Goal: Task Accomplishment & Management: Manage account settings

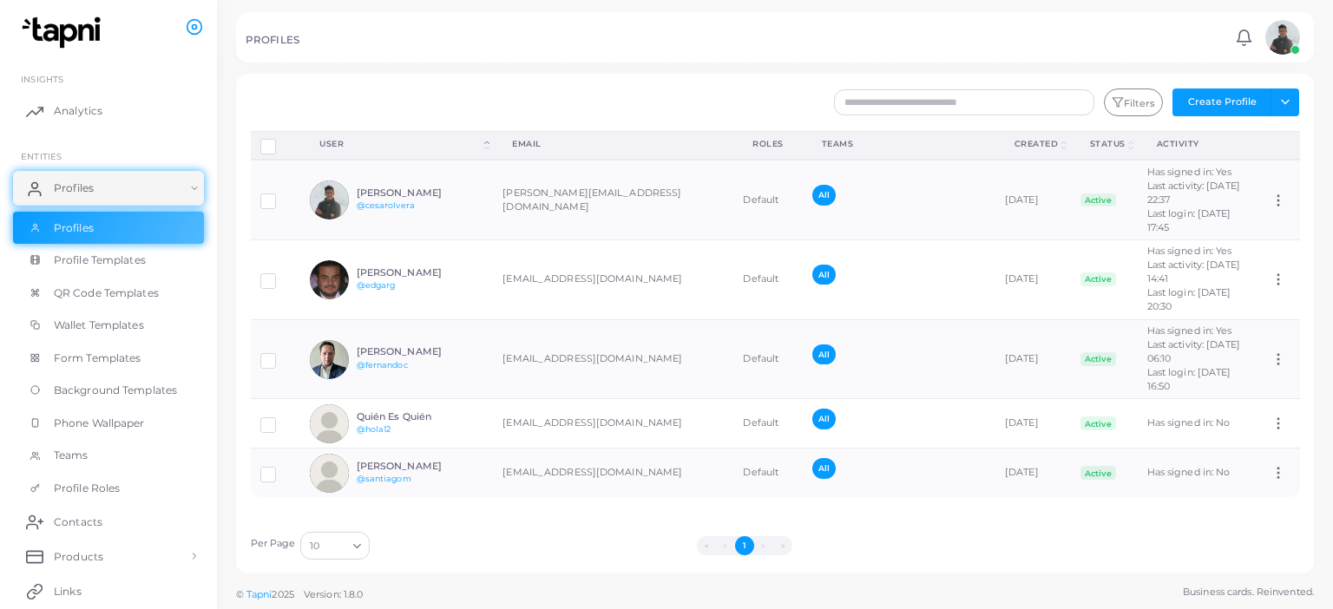
click at [374, 434] on link "@hola12" at bounding box center [374, 429] width 35 height 10
click at [281, 418] on label at bounding box center [281, 418] width 0 height 0
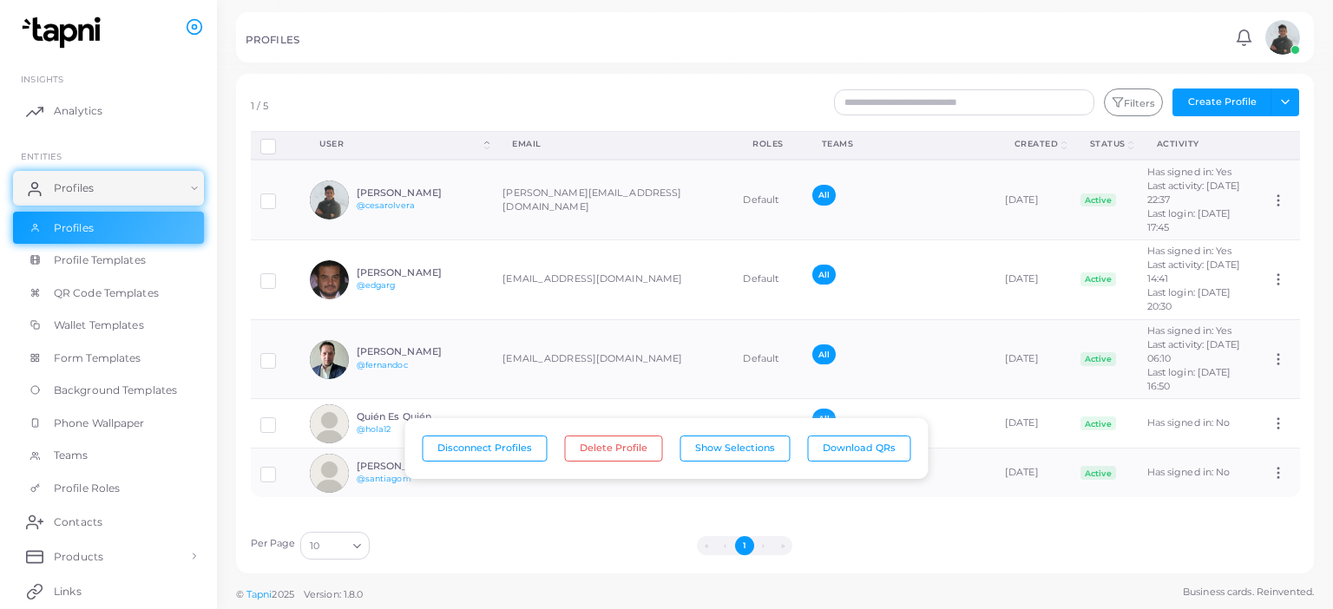
click at [281, 418] on label at bounding box center [281, 418] width 0 height 0
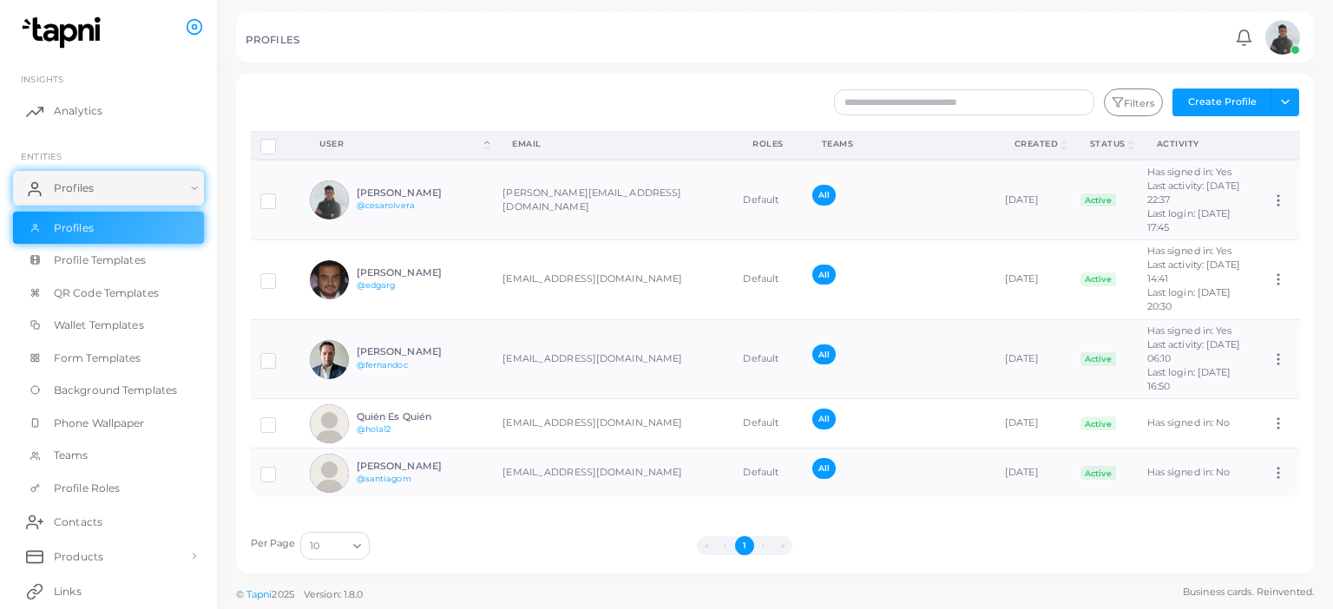
click at [1278, 430] on circle at bounding box center [1279, 429] width 2 height 2
click at [109, 273] on link "Profile Templates" at bounding box center [108, 260] width 191 height 33
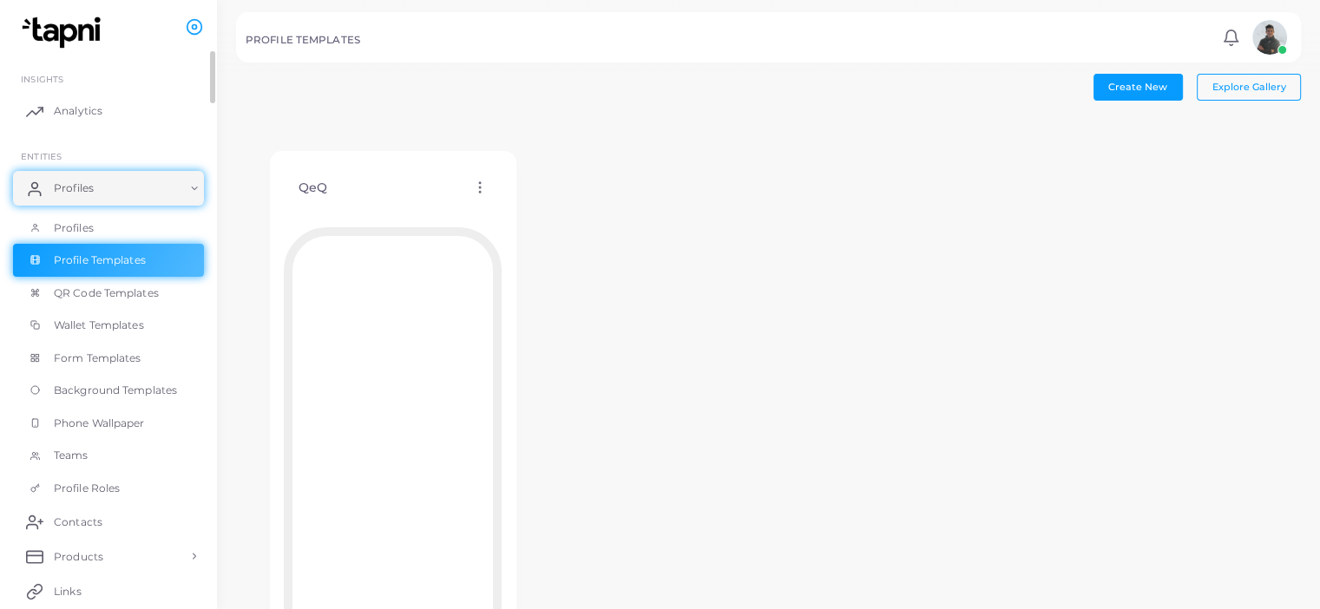
click at [101, 223] on link "Profiles" at bounding box center [108, 228] width 191 height 33
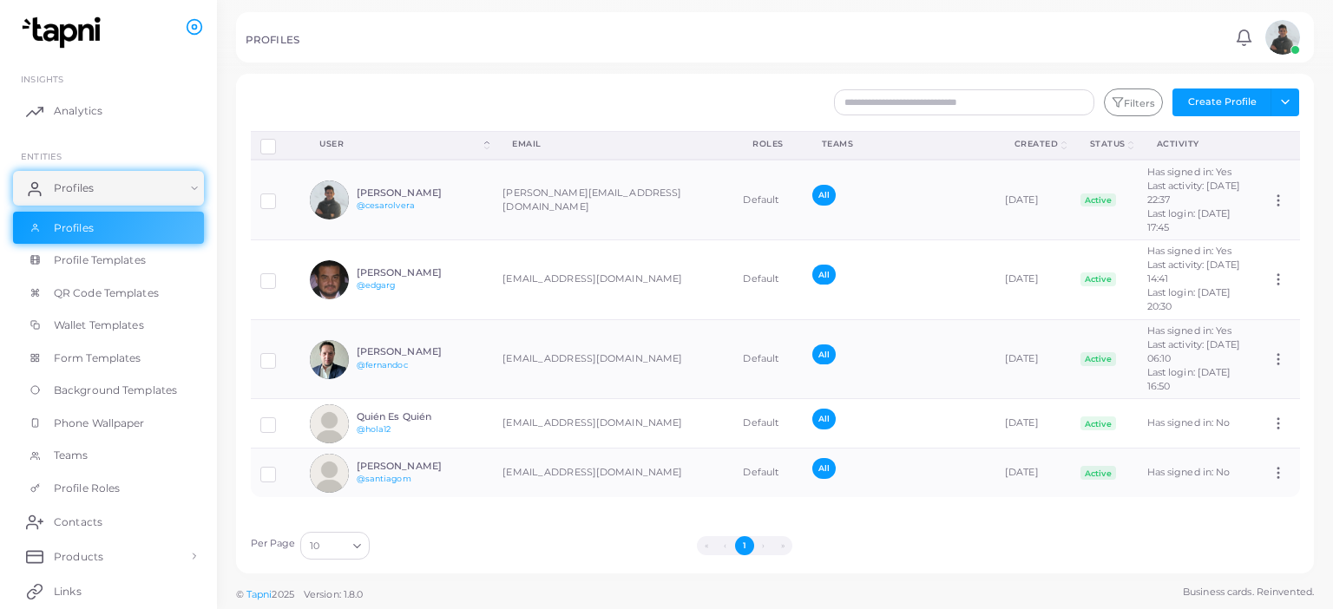
click at [382, 434] on link "@hola12" at bounding box center [374, 429] width 35 height 10
click at [164, 136] on ul "INSIGHTS Analytics ENTITIES Profiles Profiles Profile Templates QR Code Templat…" at bounding box center [108, 456] width 217 height 810
click at [187, 187] on link "Profiles" at bounding box center [108, 188] width 191 height 35
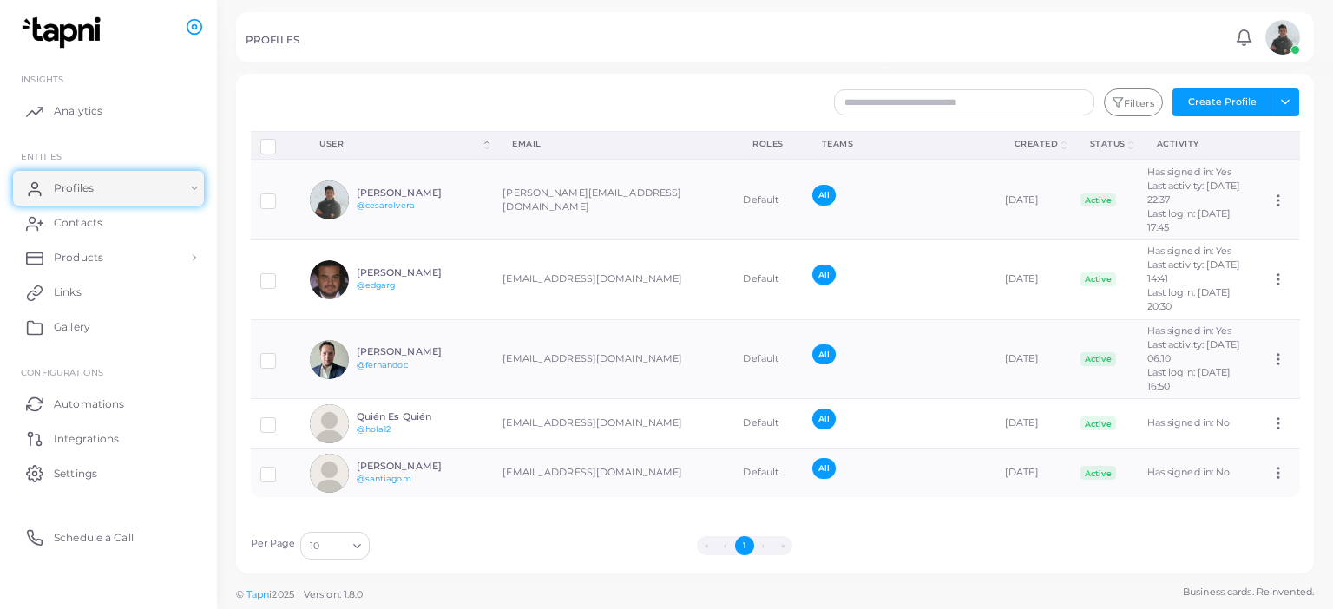
click at [91, 259] on span "Products" at bounding box center [78, 258] width 49 height 16
click at [1272, 40] on img at bounding box center [1282, 37] width 35 height 35
click at [1270, 431] on icon at bounding box center [1278, 424] width 16 height 16
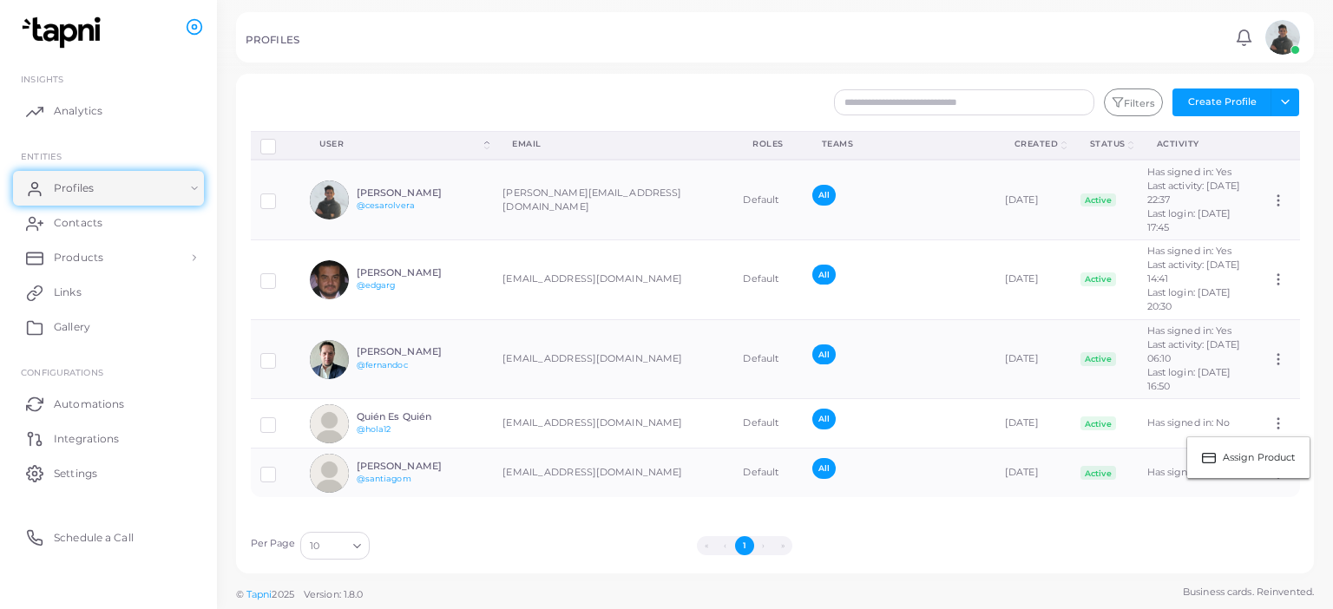
click at [257, 442] on td at bounding box center [276, 423] width 50 height 49
click at [281, 418] on label at bounding box center [281, 418] width 0 height 0
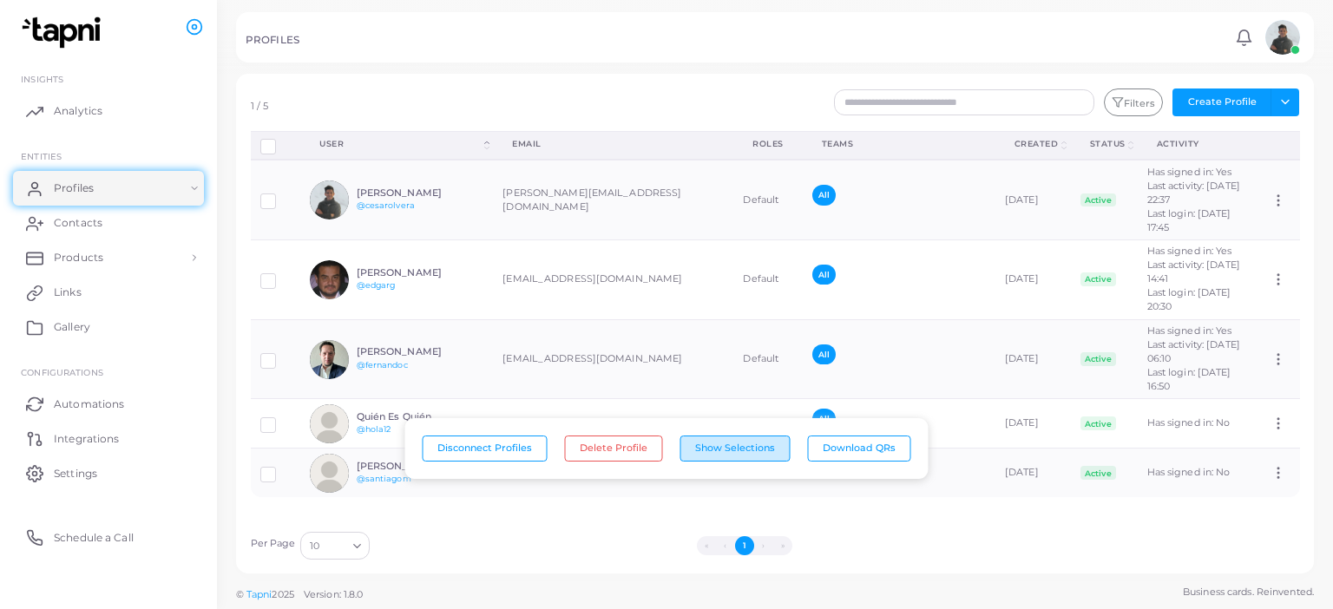
click at [698, 451] on button "Show Selections" at bounding box center [735, 449] width 110 height 26
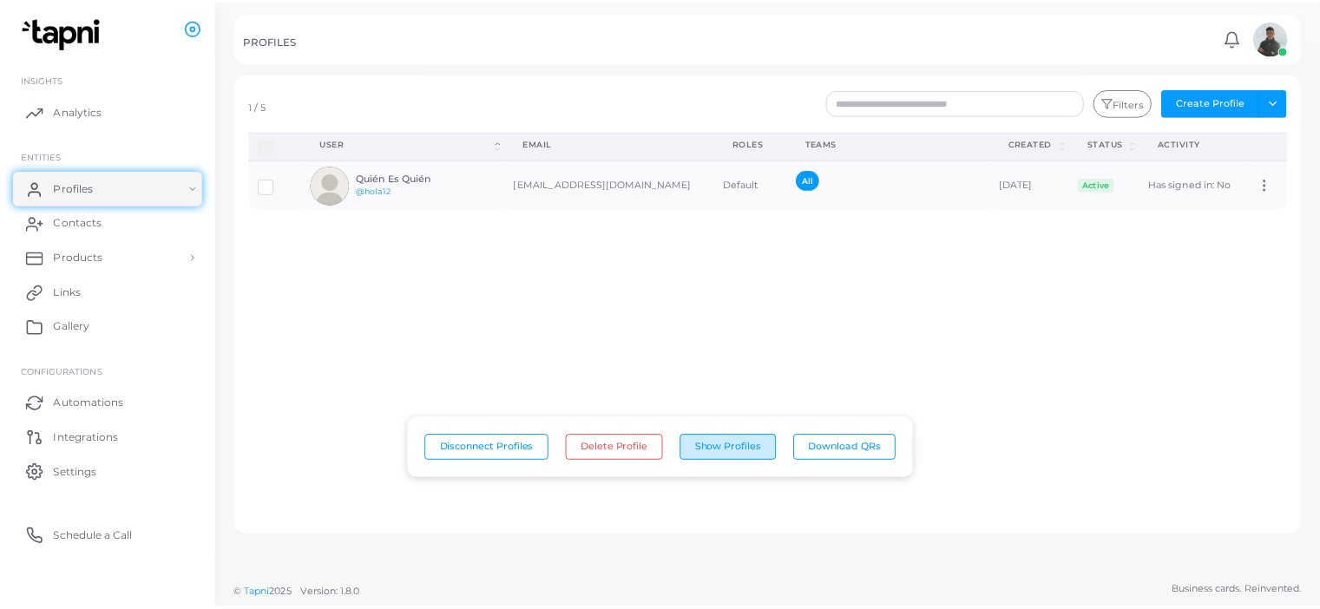
scroll to position [0, 0]
click at [698, 451] on button "Show Profiles" at bounding box center [734, 449] width 97 height 26
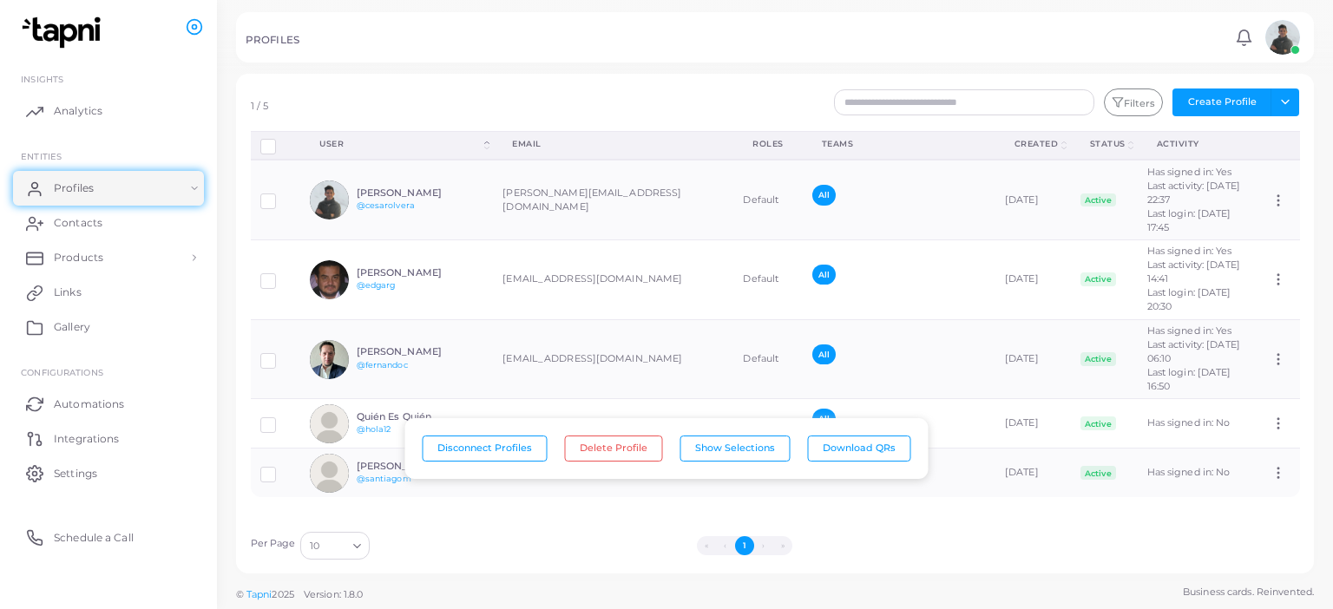
click at [281, 418] on label at bounding box center [281, 418] width 0 height 0
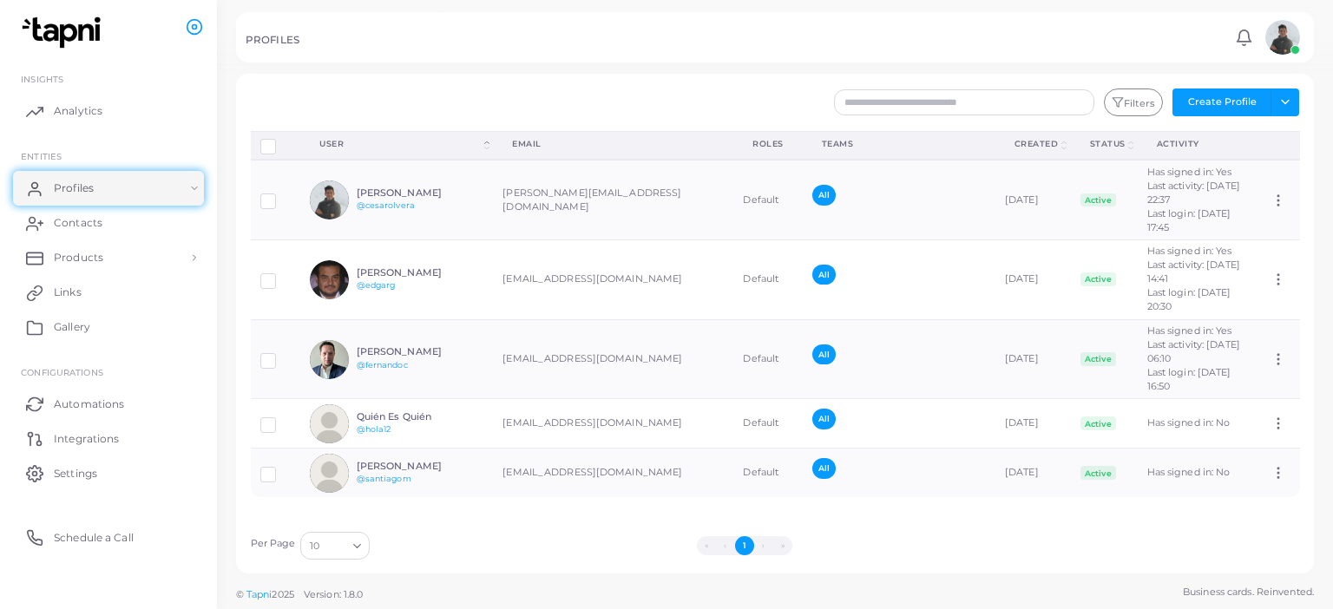
click at [194, 194] on link "Profiles" at bounding box center [108, 188] width 191 height 35
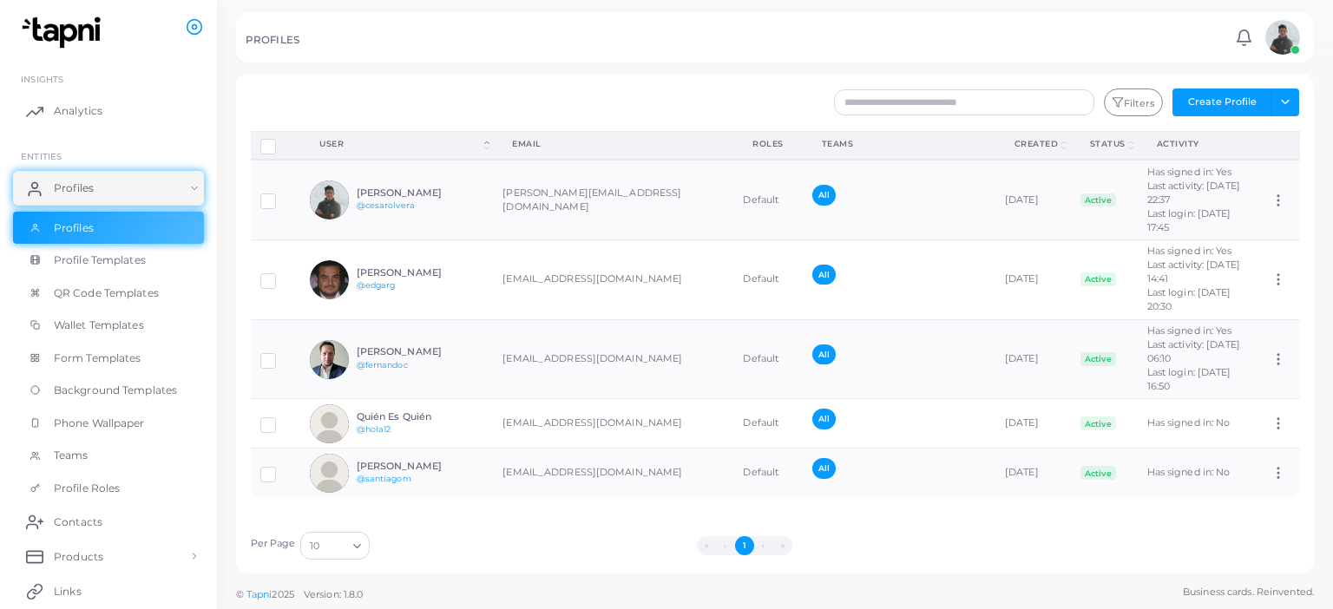
click at [127, 254] on span "Profile Templates" at bounding box center [100, 261] width 92 height 16
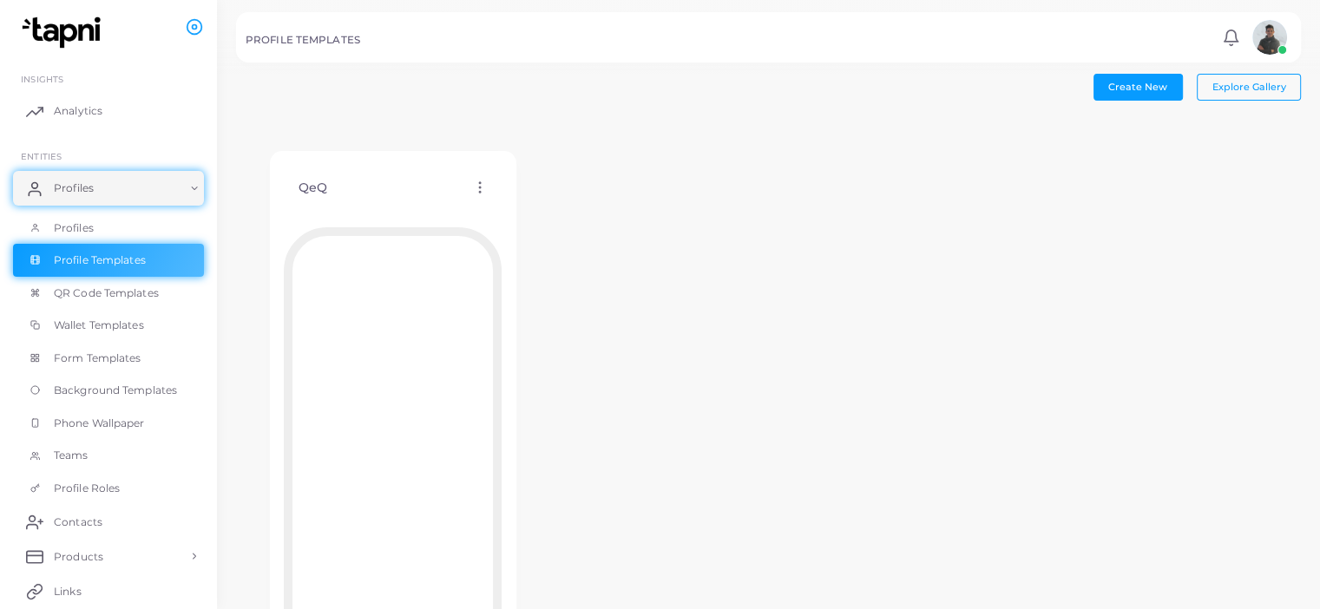
click at [458, 198] on div "QeQ Edit Template Assign template Duplicate Template Delete Template Copy Templ…" at bounding box center [393, 188] width 218 height 44
click at [472, 194] on icon at bounding box center [480, 188] width 16 height 16
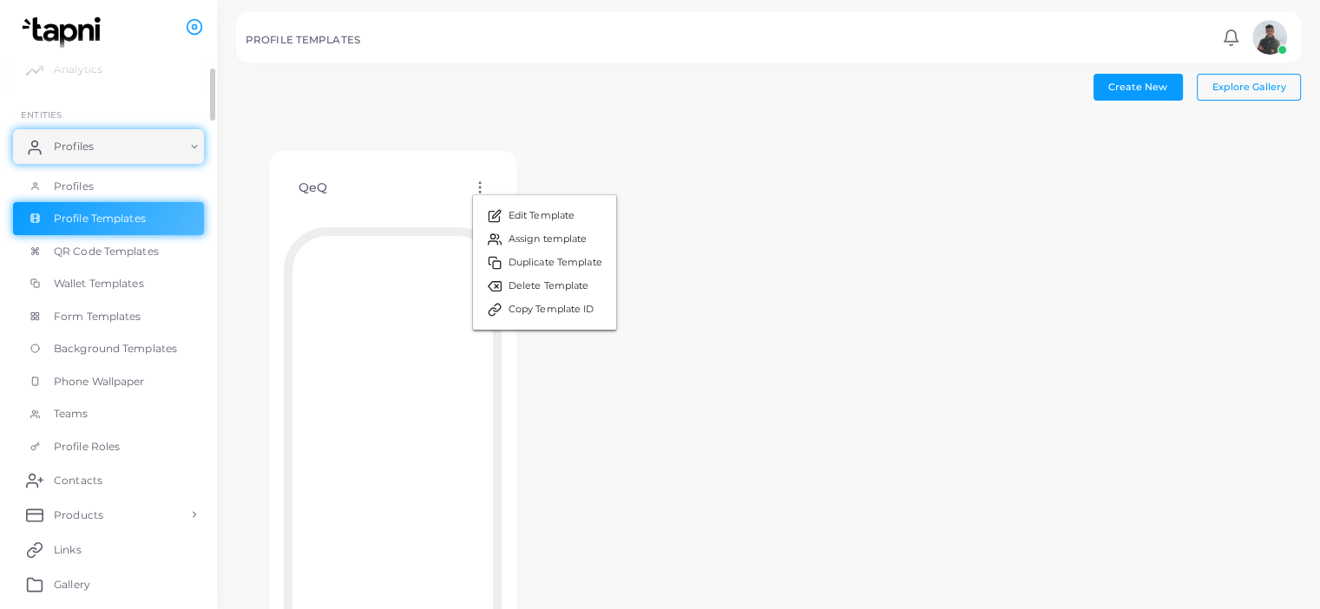
scroll to position [17, 0]
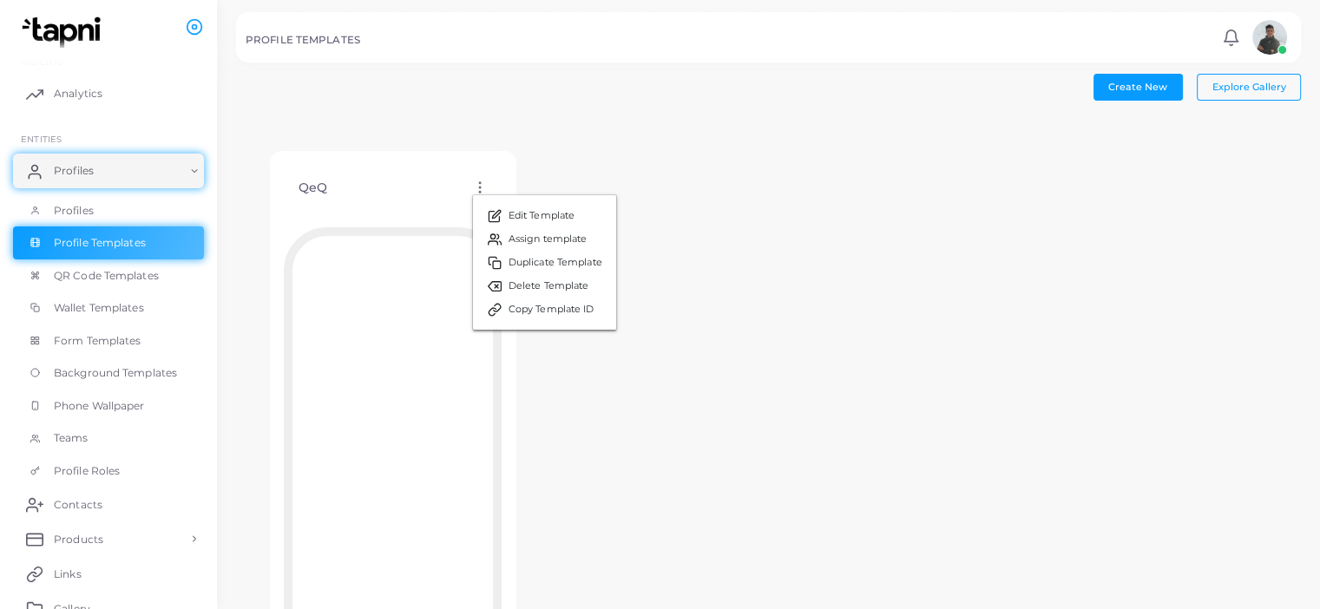
click at [136, 282] on span "QR Code Templates" at bounding box center [106, 276] width 105 height 16
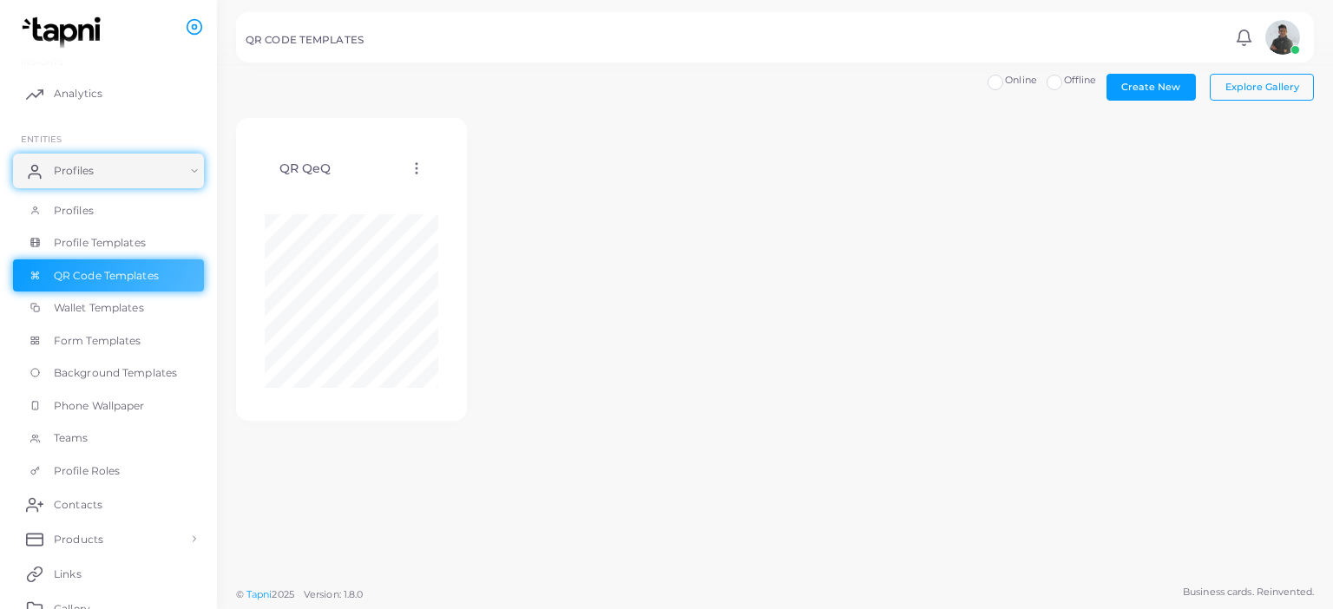
click at [115, 311] on span "Wallet Templates" at bounding box center [99, 308] width 90 height 16
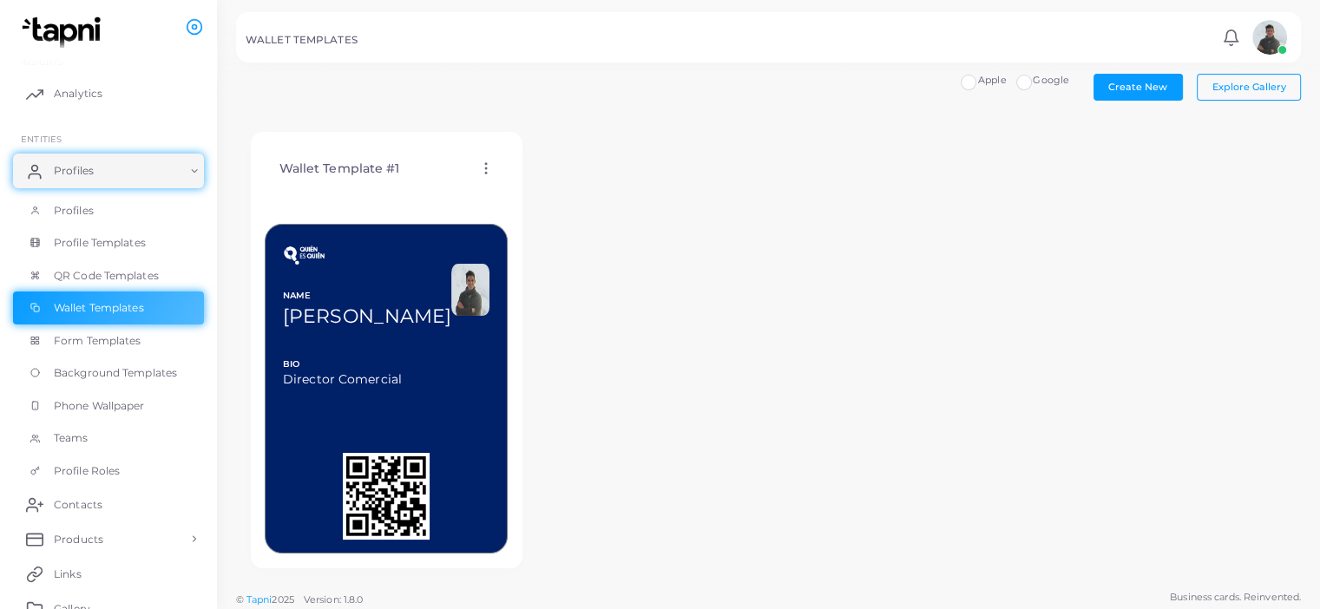
click at [112, 340] on span "Form Templates" at bounding box center [98, 341] width 88 height 16
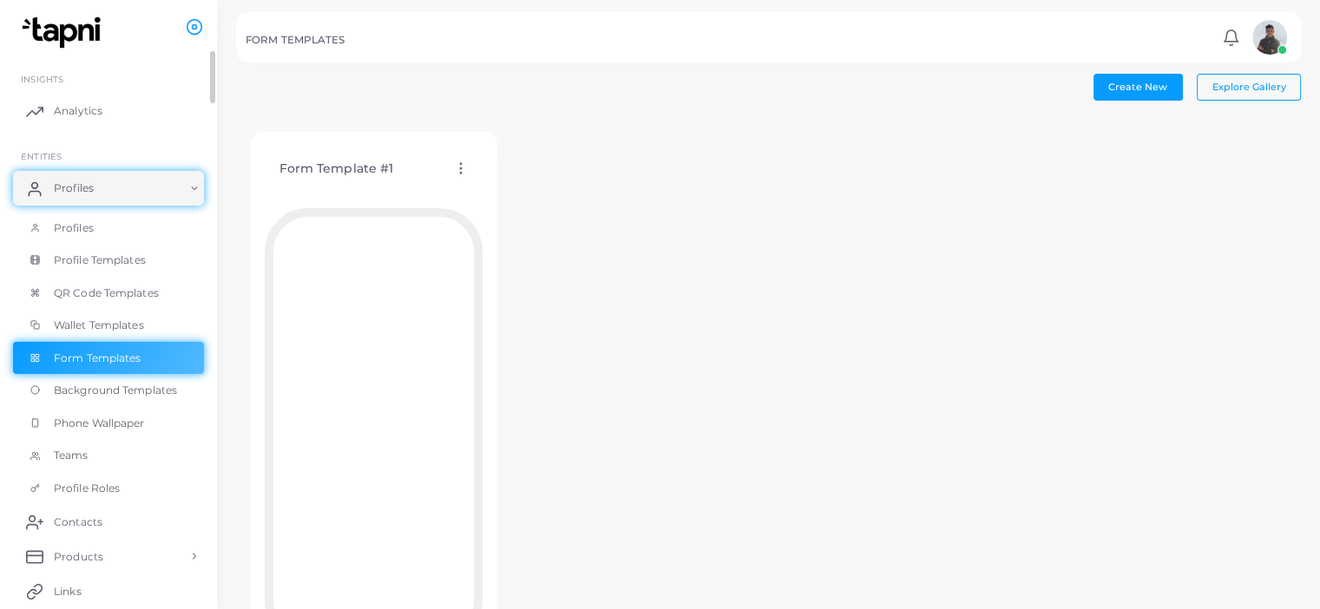
click at [115, 230] on link "Profiles" at bounding box center [108, 228] width 191 height 33
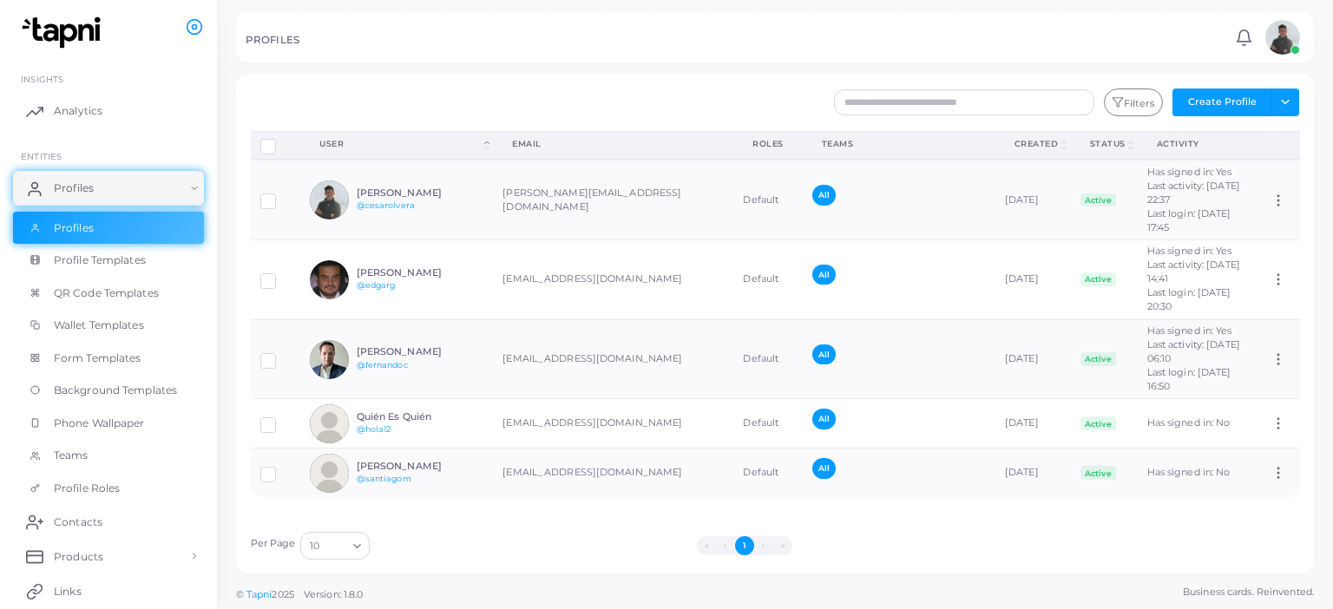
click at [375, 423] on h6 "Quién Es Quién" at bounding box center [421, 416] width 128 height 11
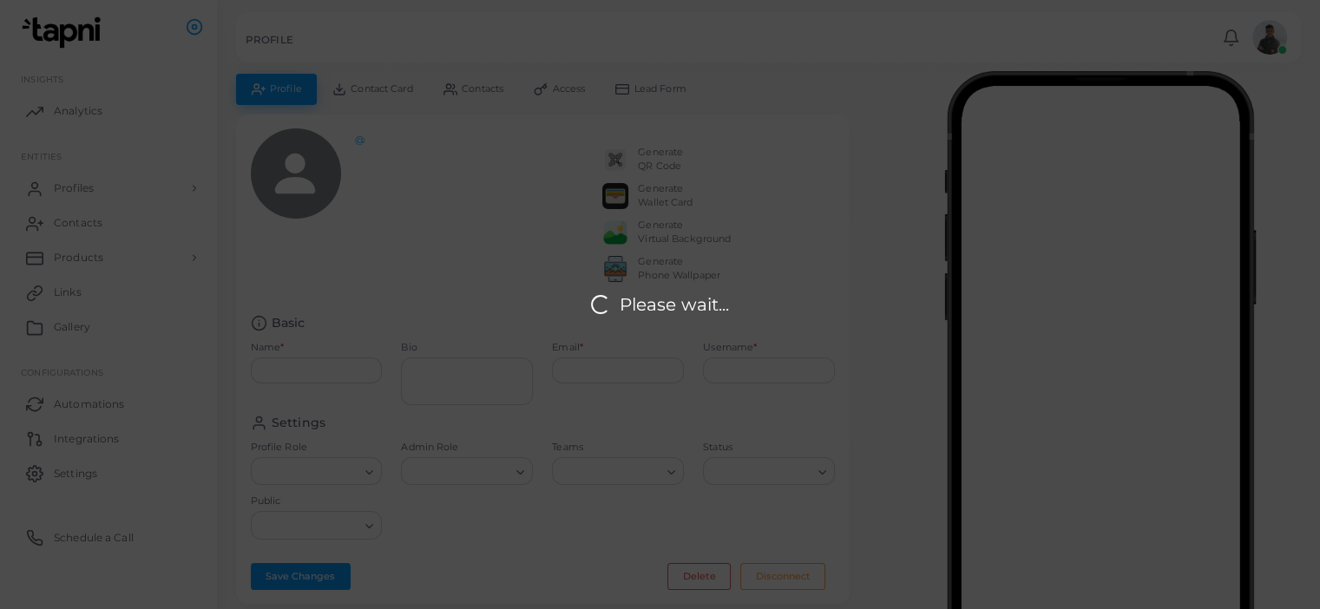
type input "**********"
type input "******"
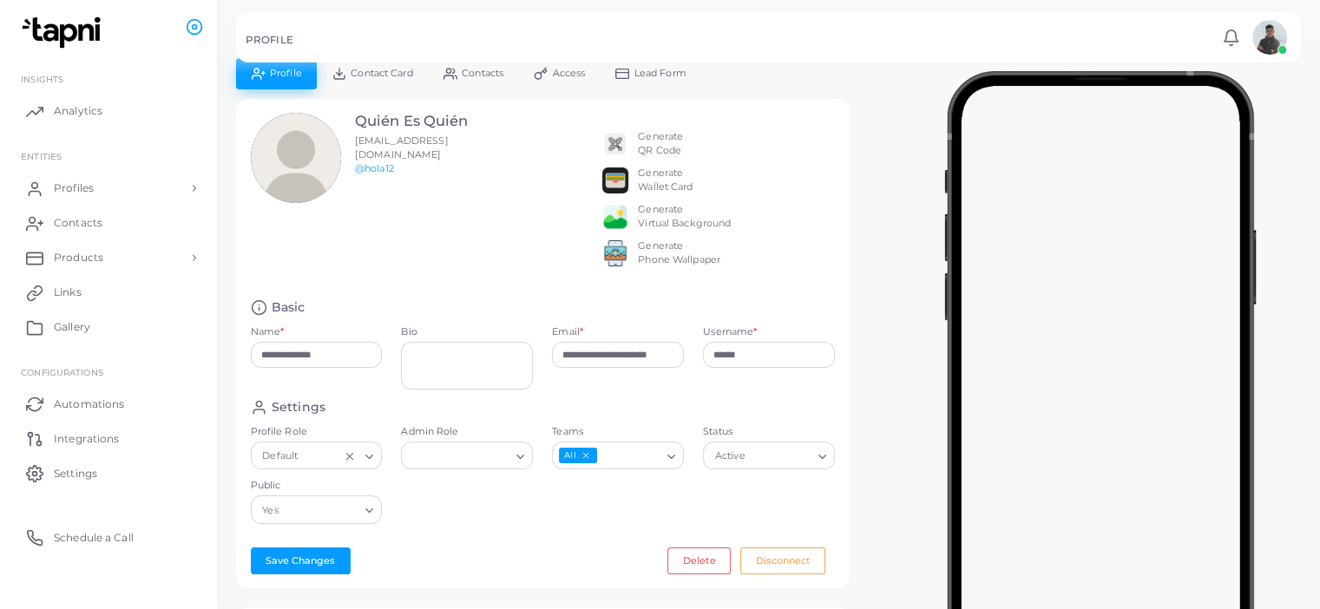
scroll to position [16, 0]
click at [384, 161] on link "@hola12" at bounding box center [374, 167] width 39 height 12
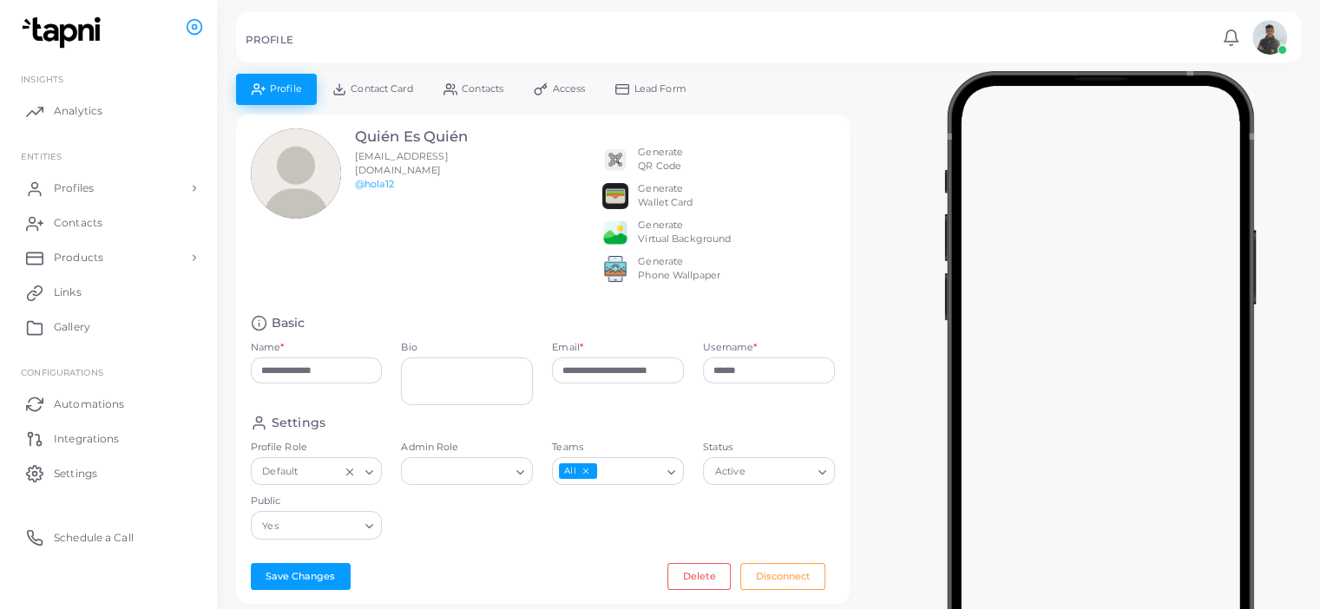
click at [462, 88] on span "Contacts" at bounding box center [483, 89] width 42 height 10
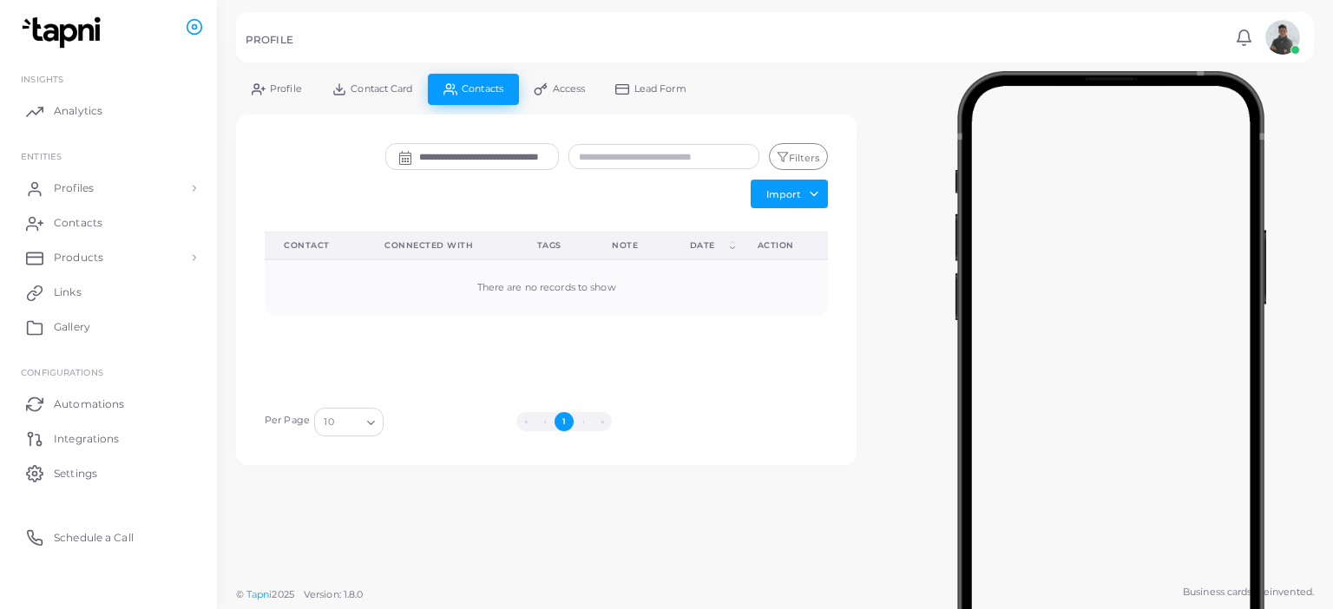
click at [409, 88] on span "Contact Card" at bounding box center [382, 89] width 62 height 10
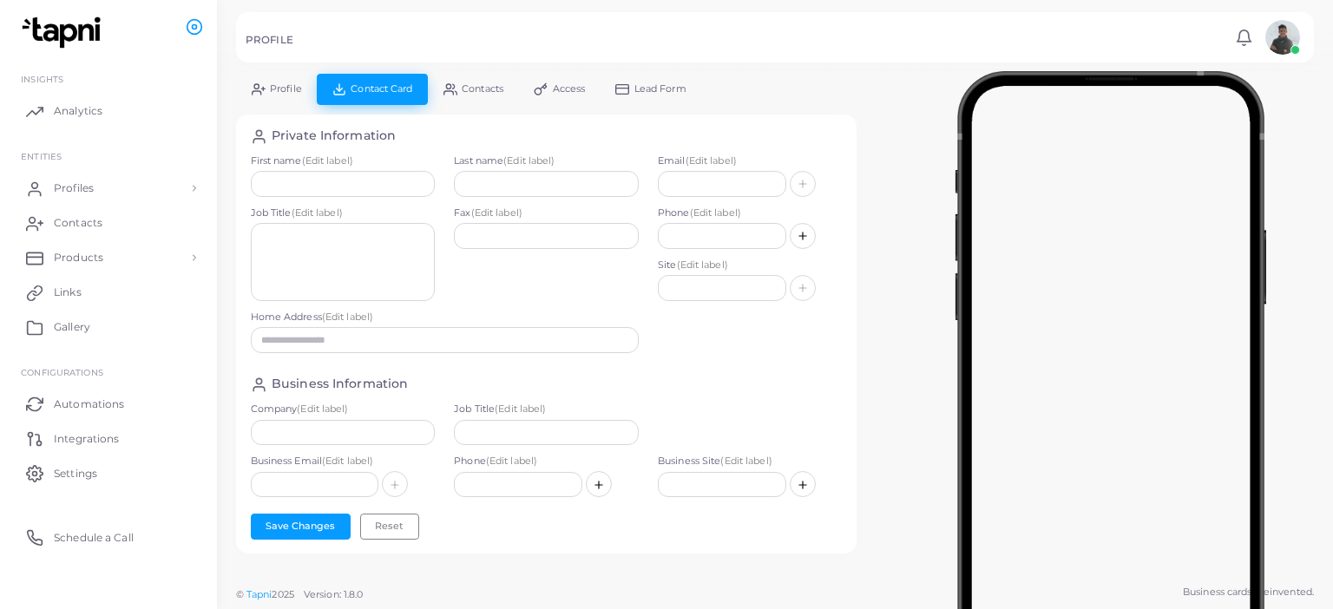
click at [268, 91] on link "Profile" at bounding box center [276, 89] width 81 height 30
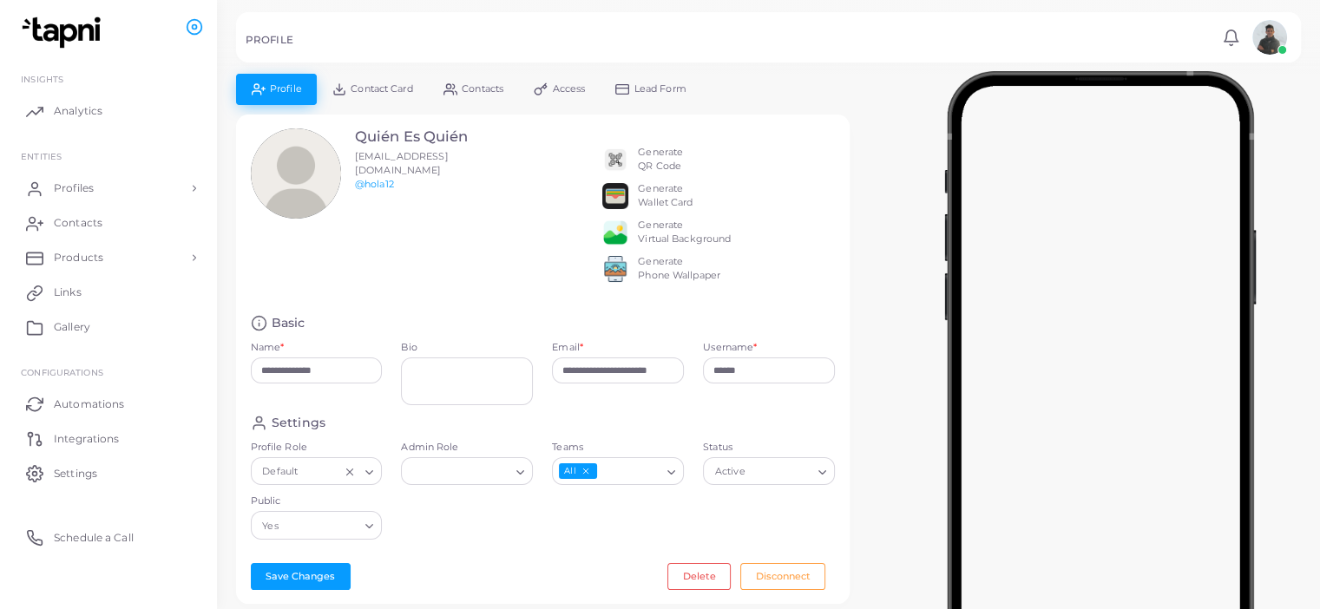
drag, startPoint x: 381, startPoint y: 172, endPoint x: 340, endPoint y: 270, distance: 106.2
click at [340, 270] on div "Quién Es Quién [EMAIL_ADDRESS][DOMAIN_NAME] @hola12" at bounding box center [367, 214] width 252 height 173
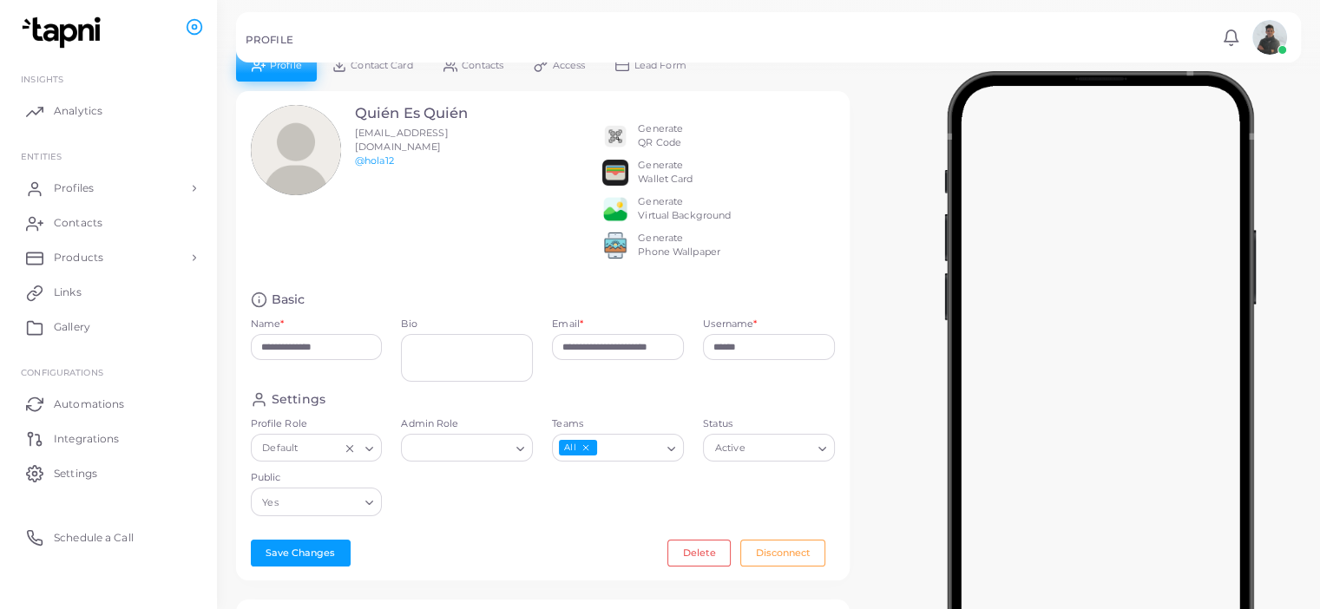
scroll to position [24, 0]
click at [766, 357] on input "******" at bounding box center [769, 346] width 132 height 26
click at [736, 359] on input "******" at bounding box center [769, 346] width 132 height 26
click at [684, 215] on div "Generate Virtual Background" at bounding box center [684, 208] width 93 height 28
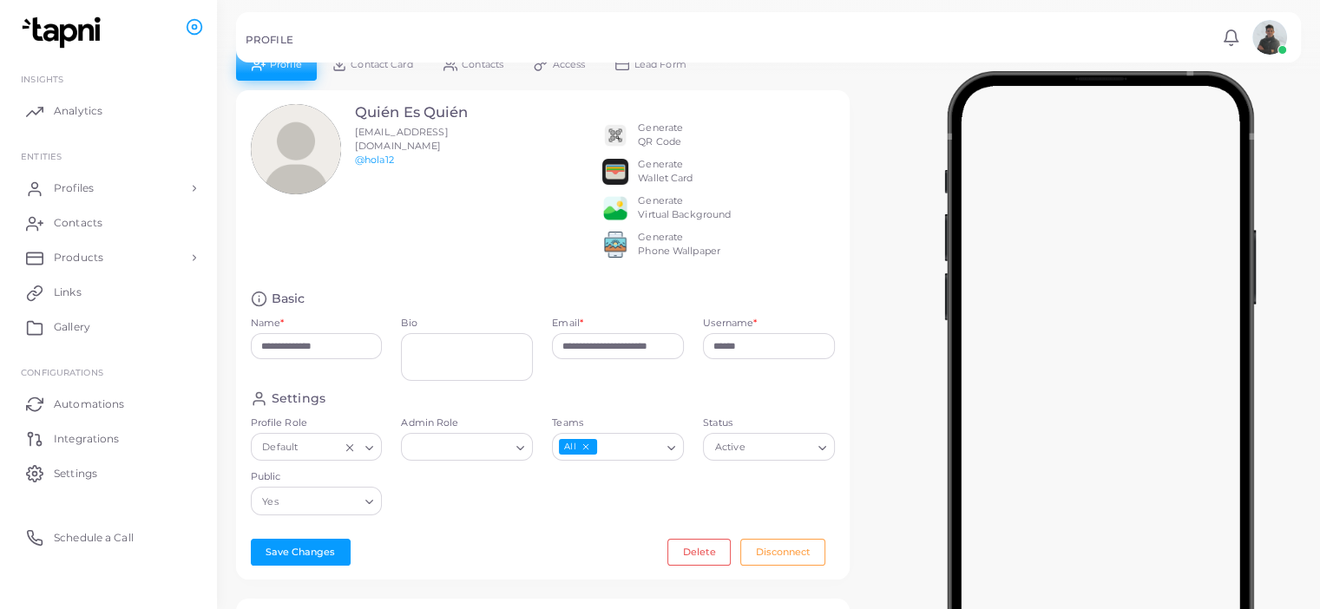
click at [409, 266] on div "Quién Es Quién [EMAIL_ADDRESS][DOMAIN_NAME] @hola12" at bounding box center [367, 190] width 252 height 173
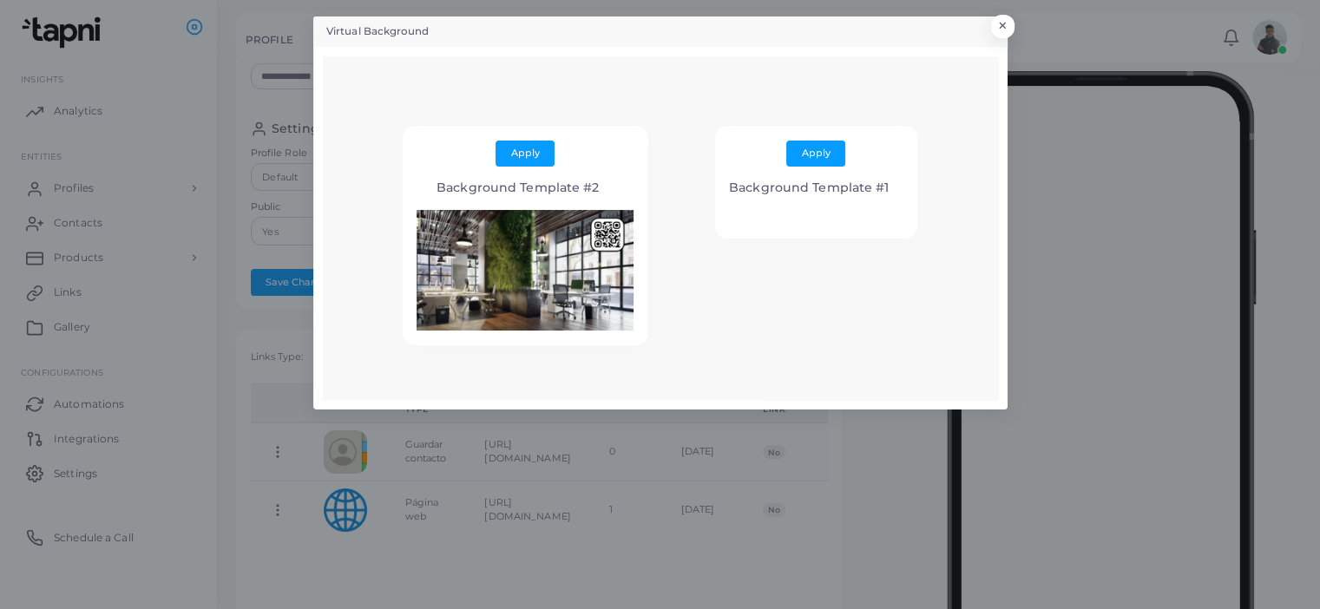
scroll to position [301, 0]
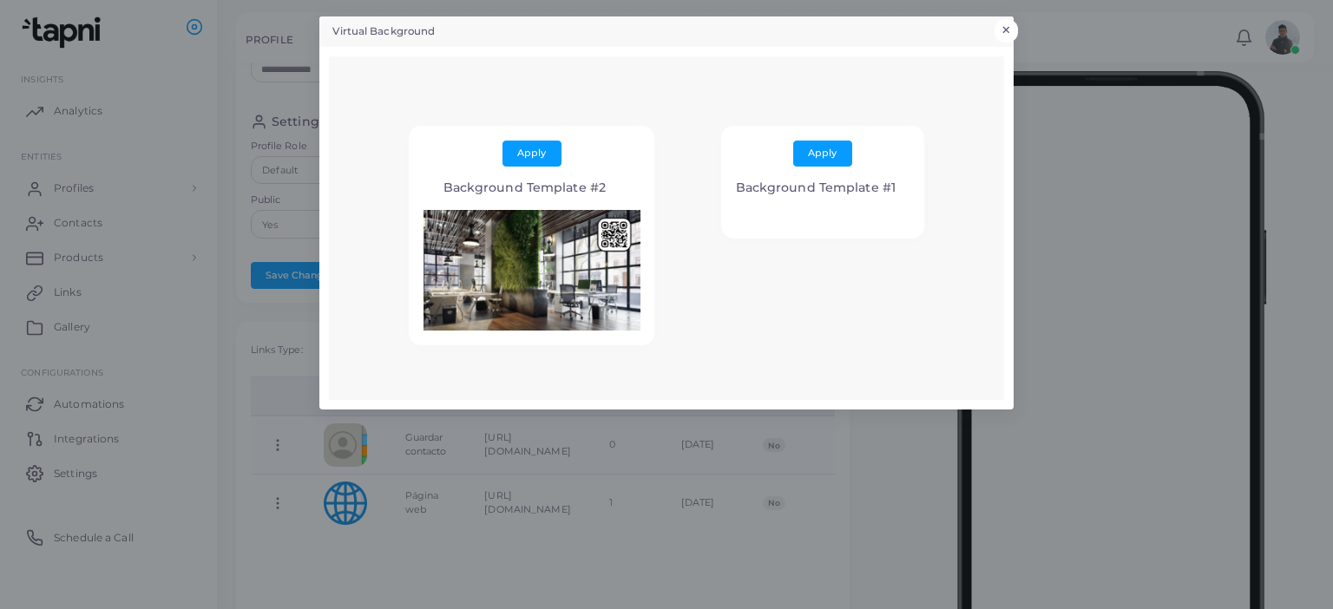
click at [1007, 28] on button "×" at bounding box center [1005, 30] width 23 height 23
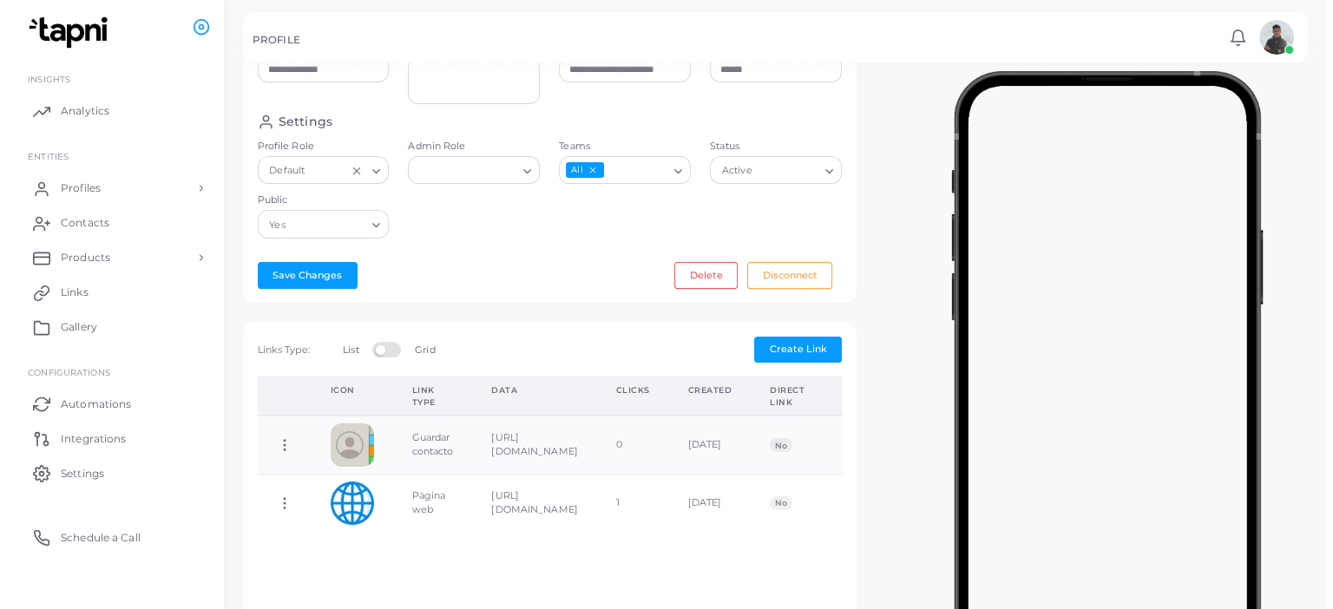
scroll to position [0, 0]
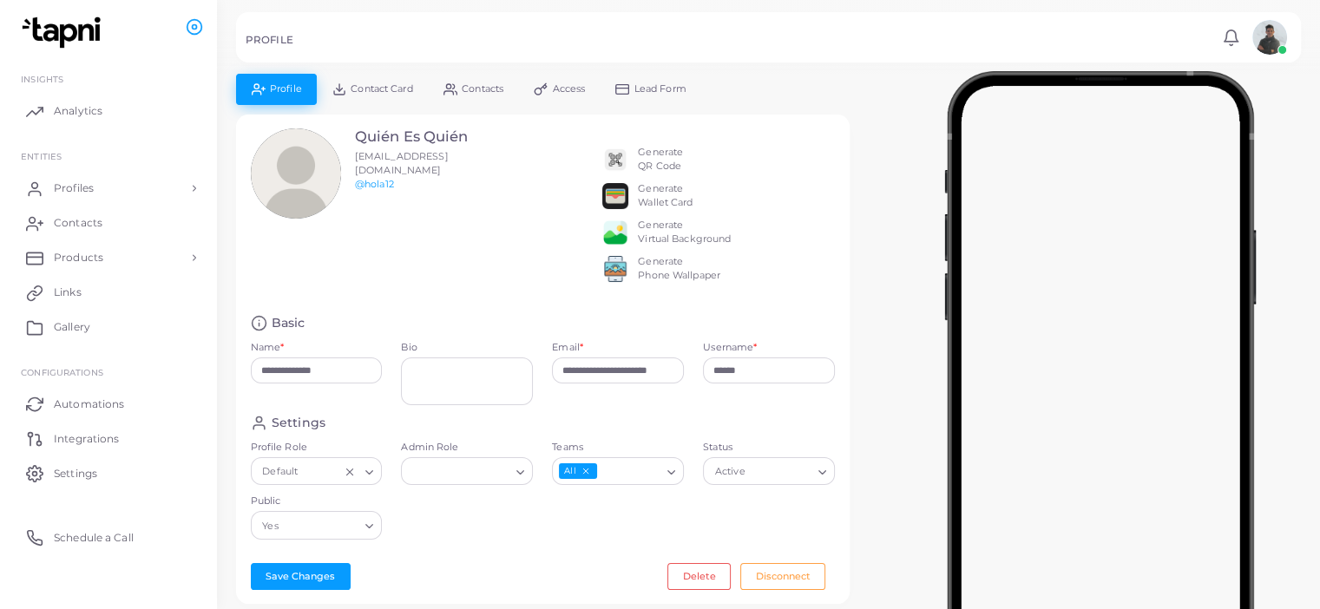
click at [628, 161] on div "Generate QR Code" at bounding box center [667, 160] width 130 height 28
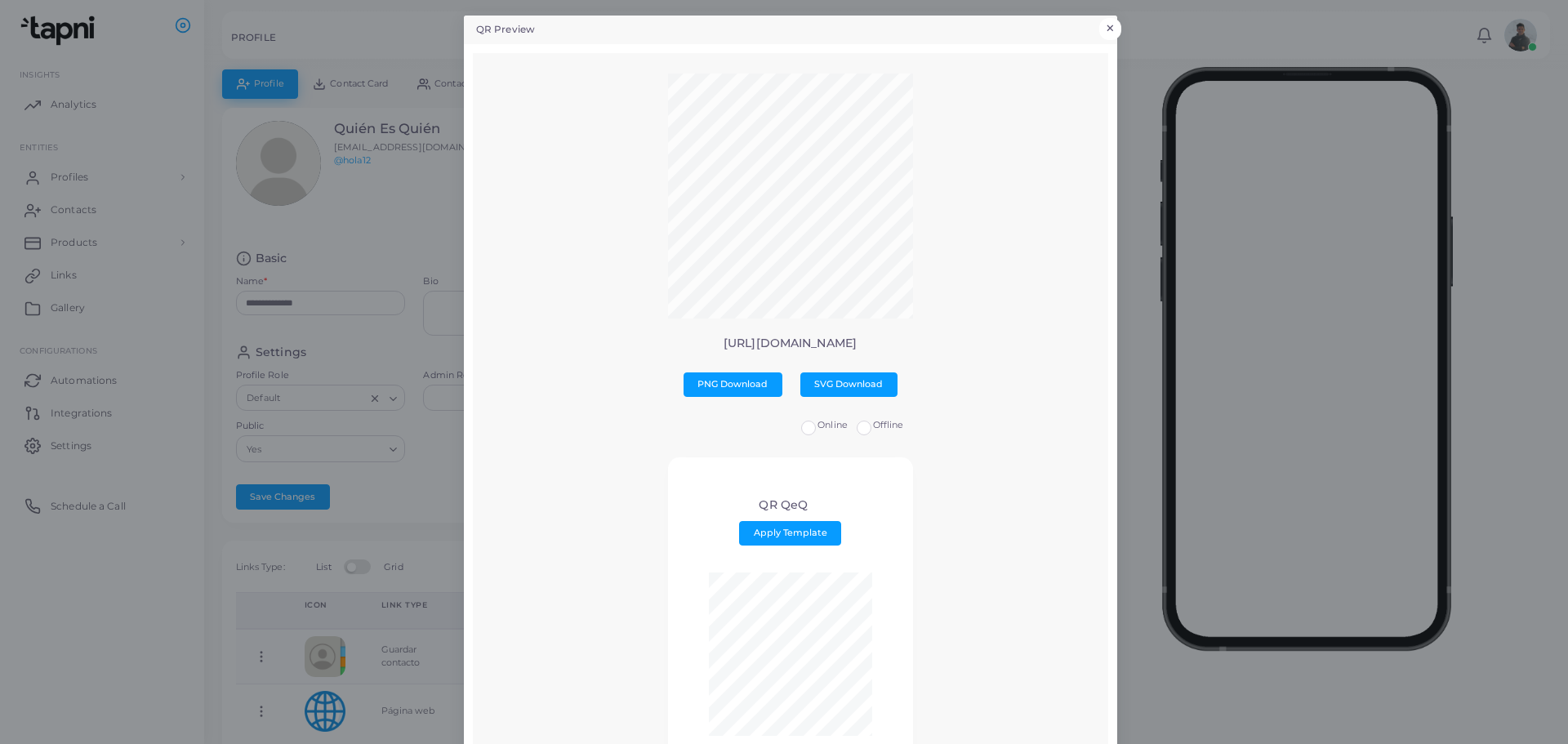
click at [1108, 18] on button "×" at bounding box center [1110, 28] width 22 height 22
